Goal: Information Seeking & Learning: Find specific fact

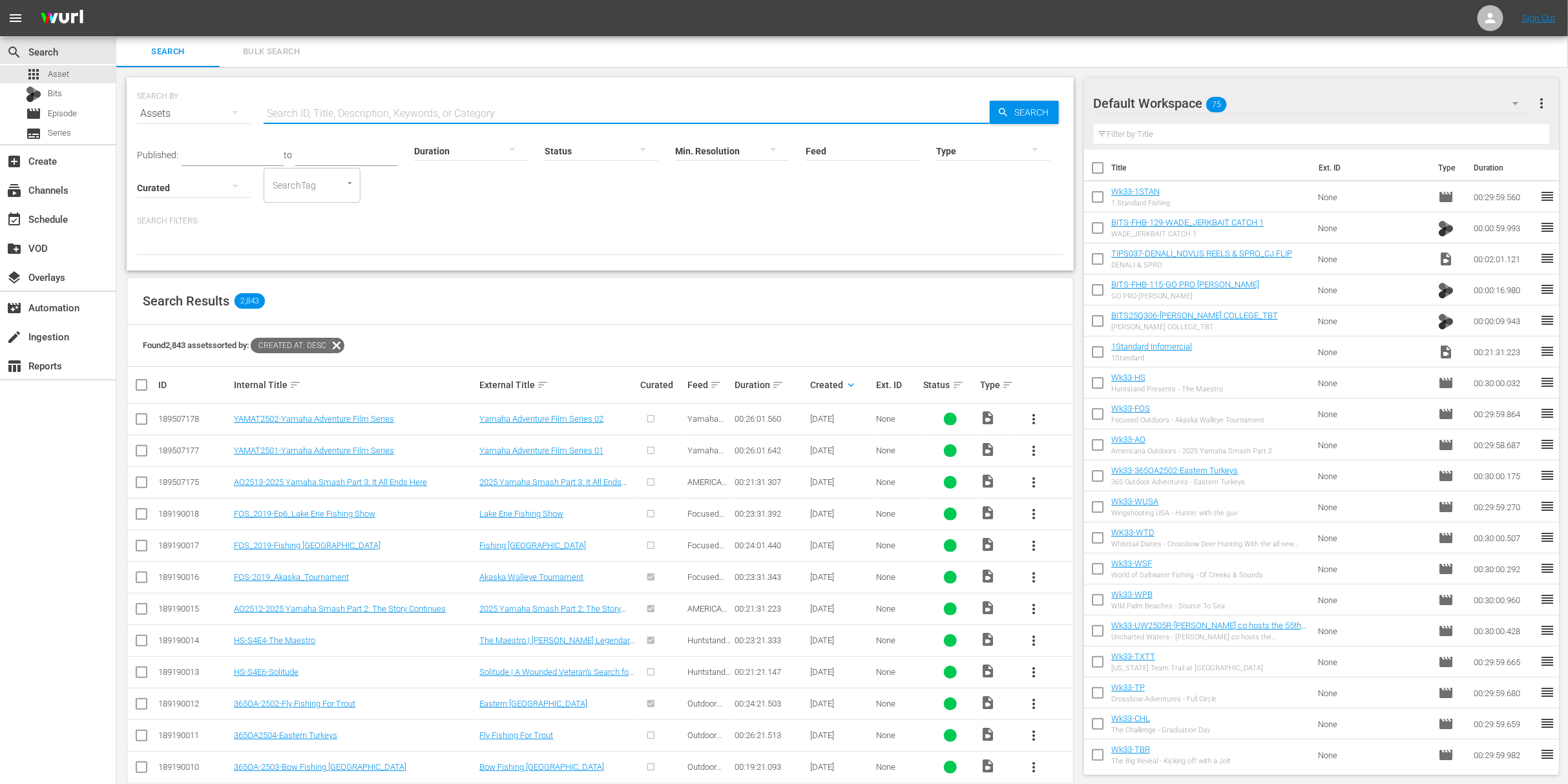
click at [637, 111] on input "text" at bounding box center [627, 113] width 726 height 31
click at [487, 111] on input "text" at bounding box center [627, 113] width 726 height 31
paste input "Tenpoint Crossbows""
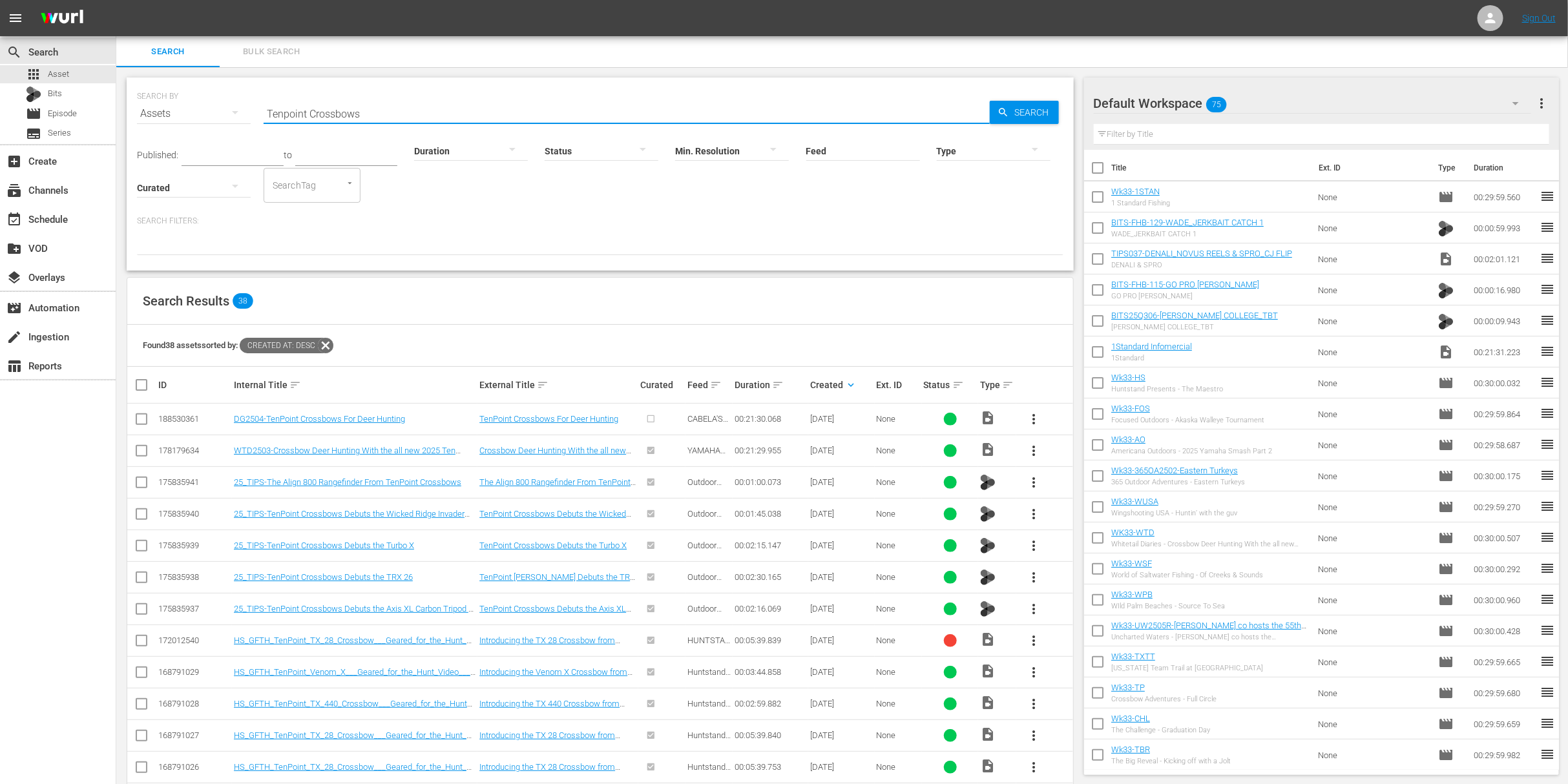
click at [448, 103] on input "Tenpoint Crossbows" at bounding box center [627, 113] width 726 height 31
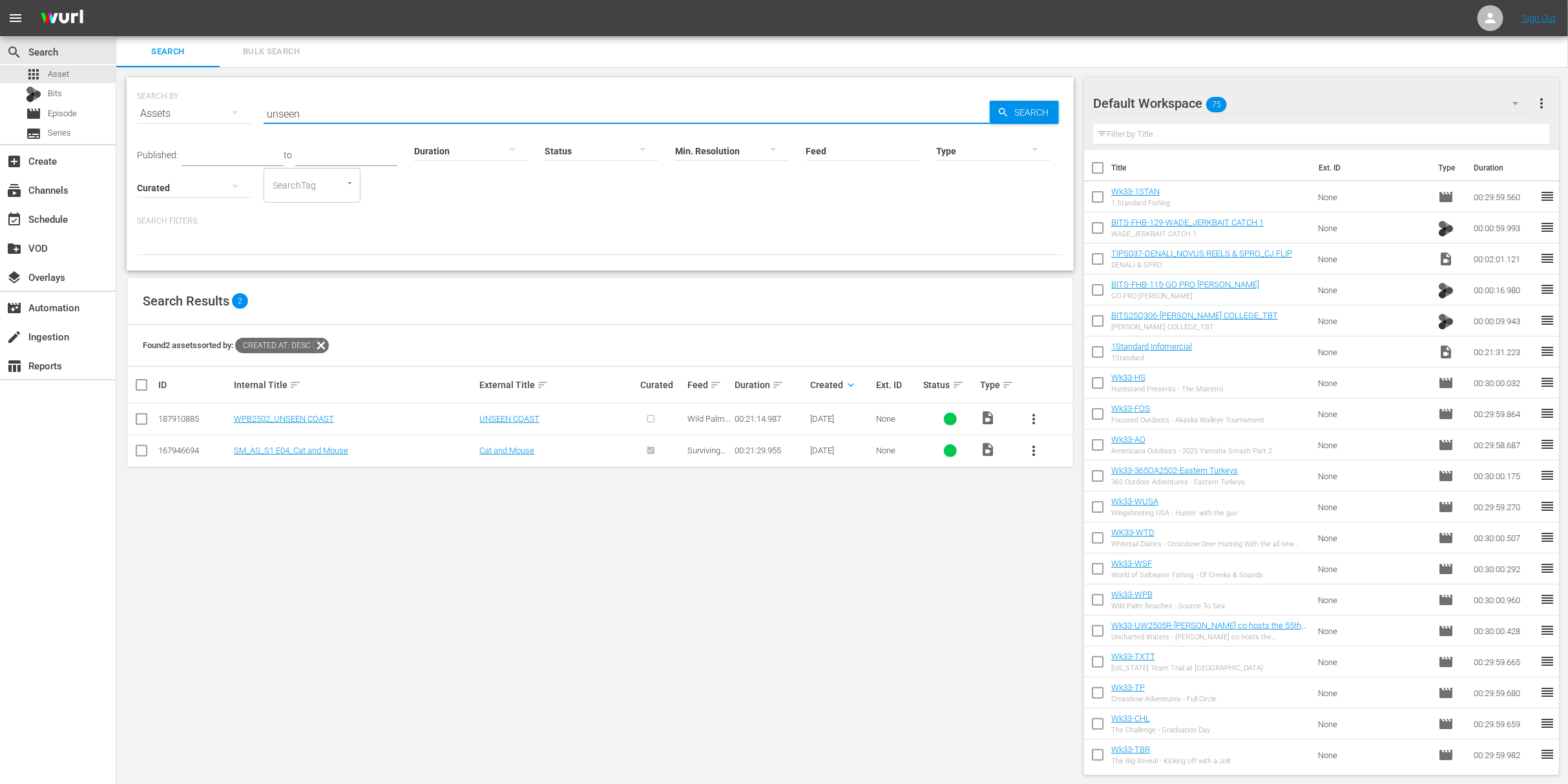
click at [326, 115] on input "unseen" at bounding box center [627, 113] width 726 height 31
paste input "BOTTOM’S UP ""
type input "B"
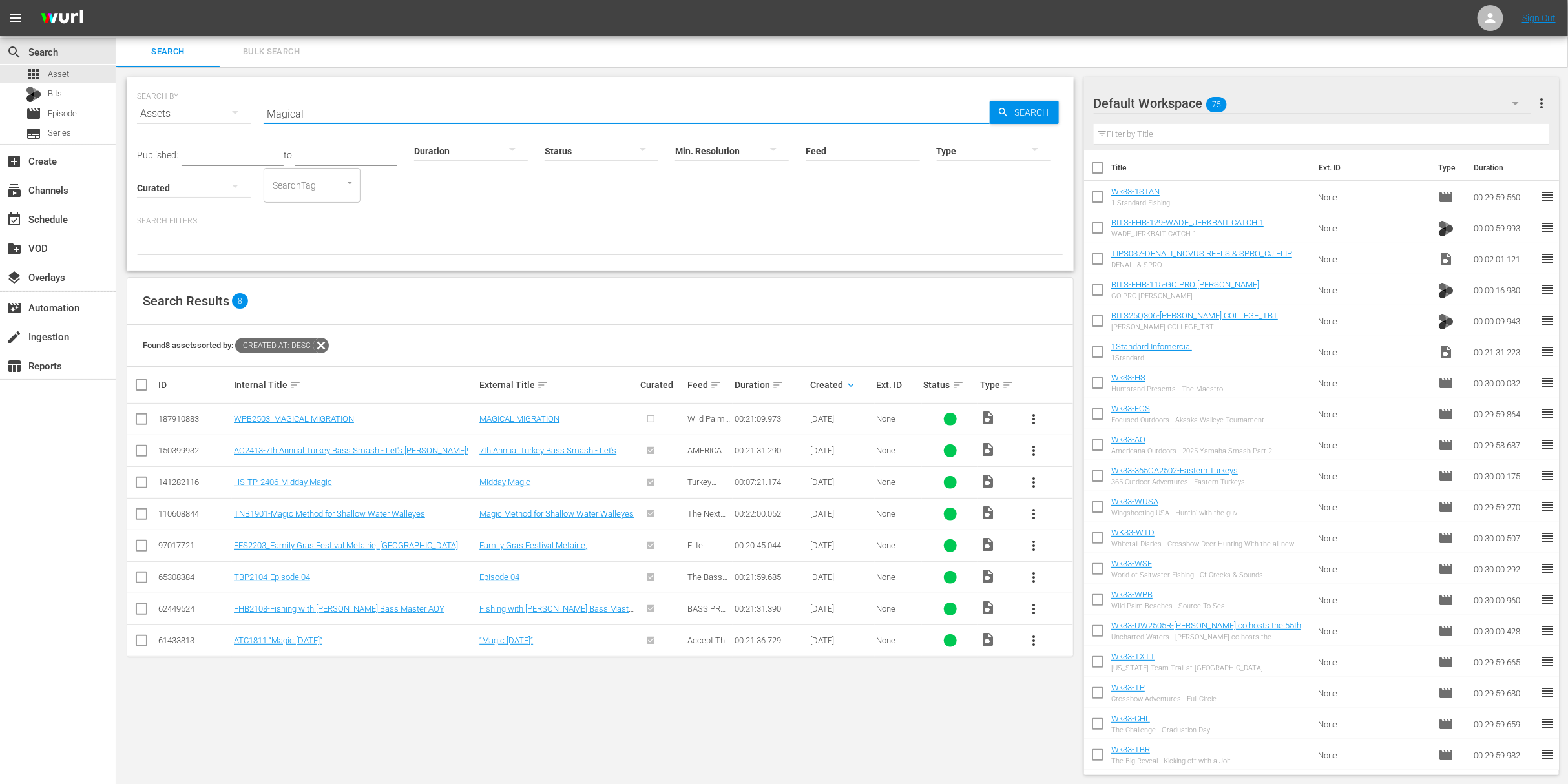
click at [510, 113] on input "Magical" at bounding box center [627, 113] width 726 height 31
paste input "Hunting Big Game With Handguns and Dove Hunting Tips""
type input "Hunting Big Game With Handguns and Dove Hunting Tips"
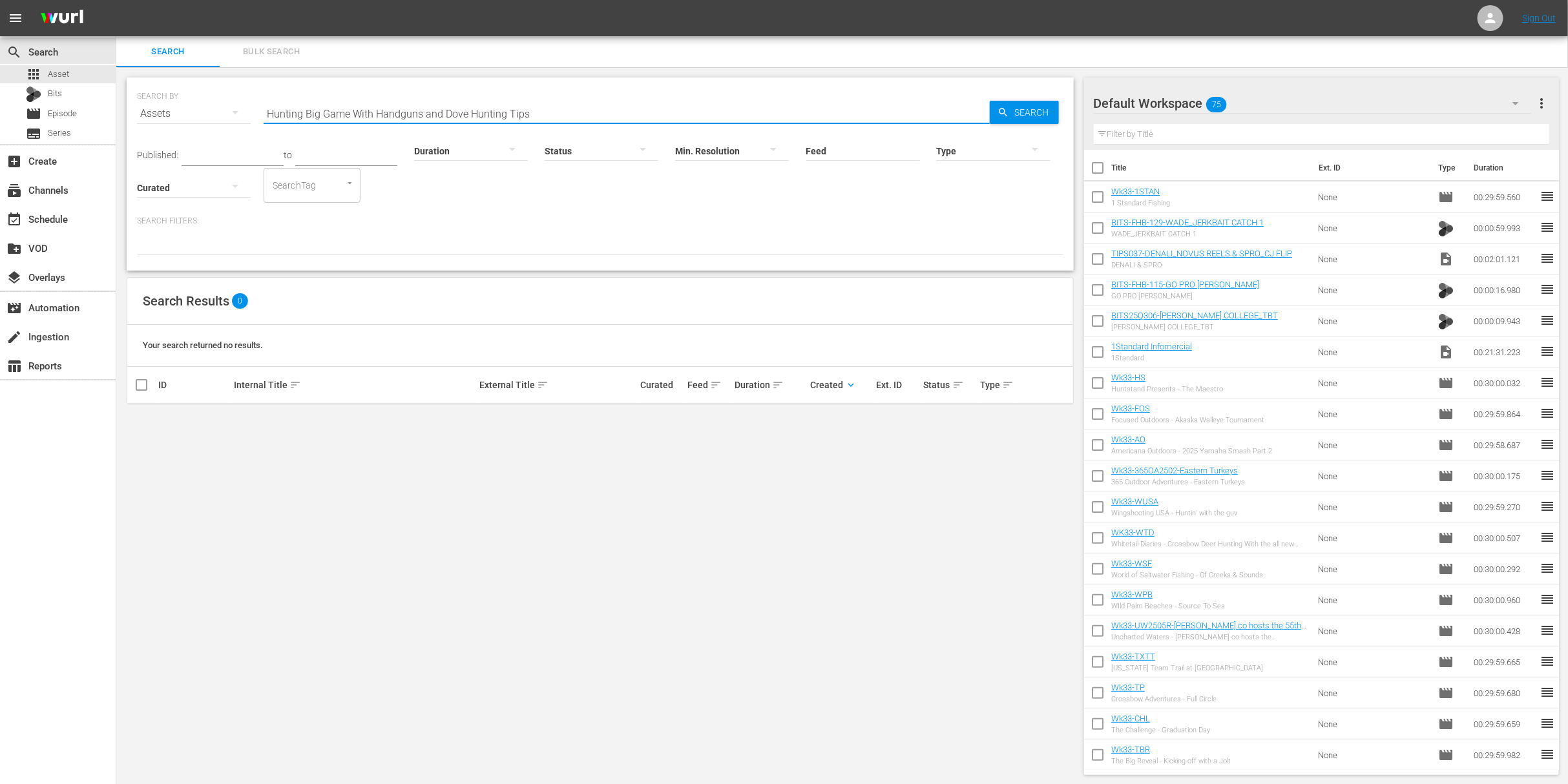
click at [572, 225] on p "Search Filters:" at bounding box center [600, 222] width 927 height 11
